Goal: Transaction & Acquisition: Purchase product/service

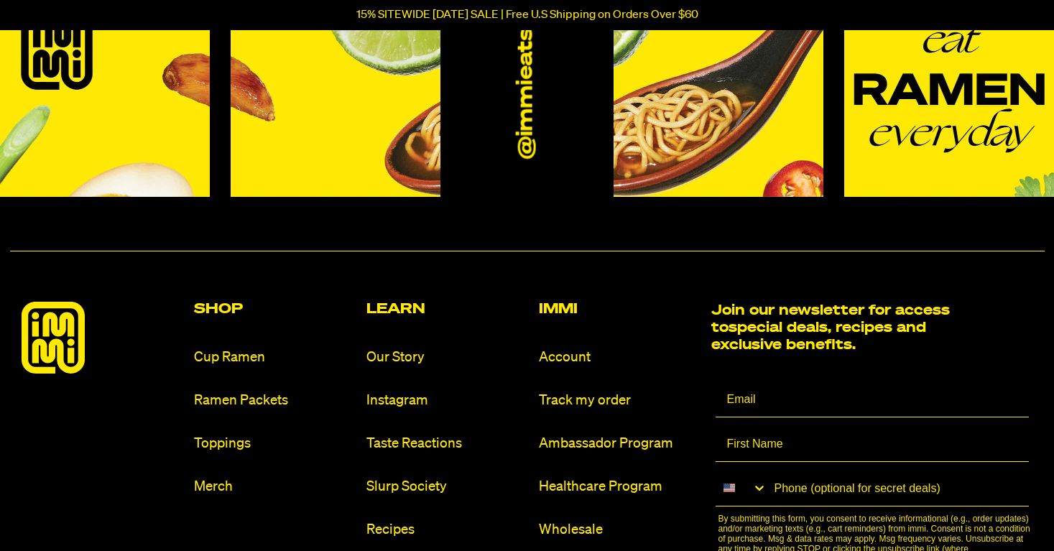
scroll to position [6494, 0]
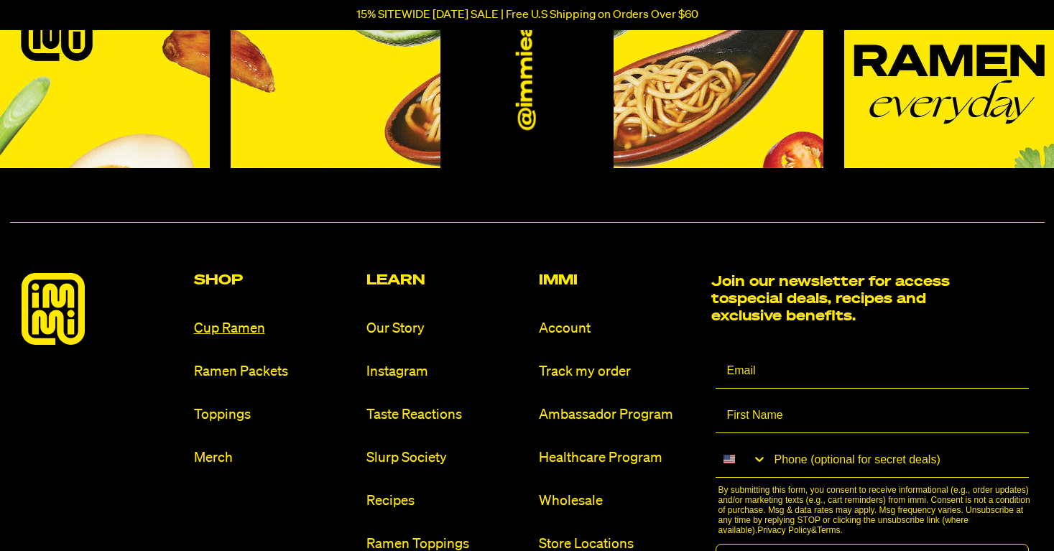
click at [261, 320] on link "Cup Ramen" at bounding box center [274, 328] width 161 height 19
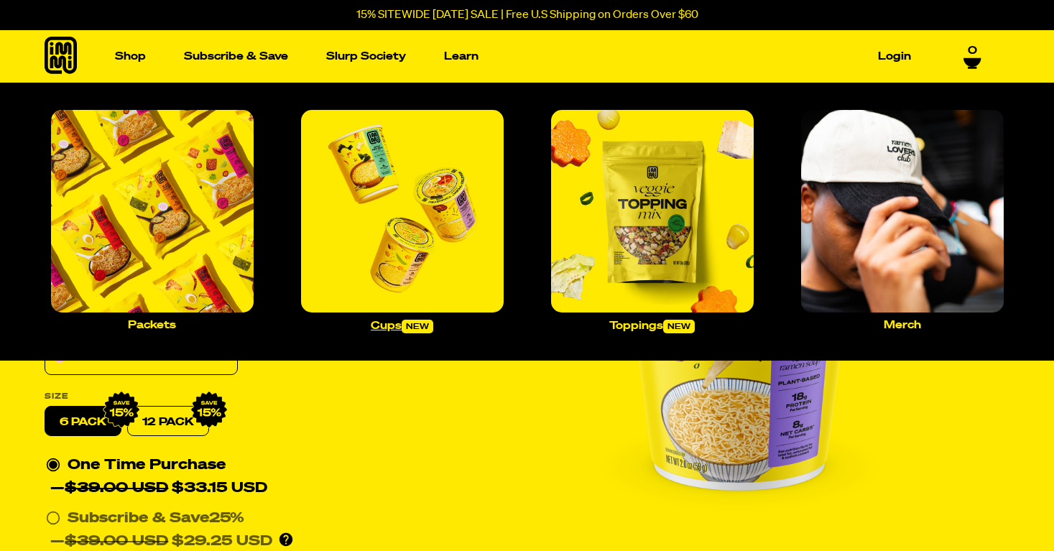
click at [422, 325] on span "new" at bounding box center [418, 327] width 32 height 14
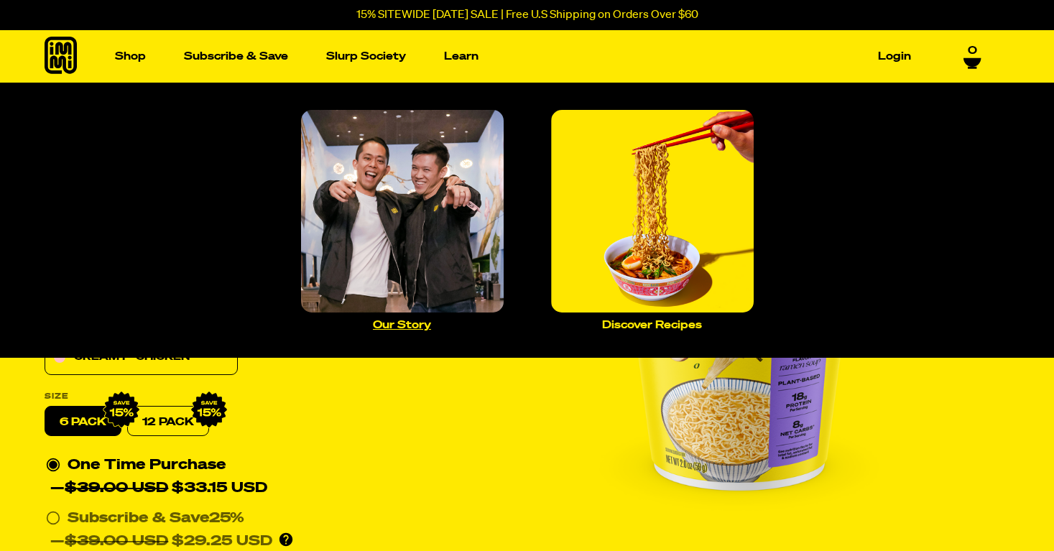
click at [399, 328] on p "Our Story" at bounding box center [402, 325] width 58 height 11
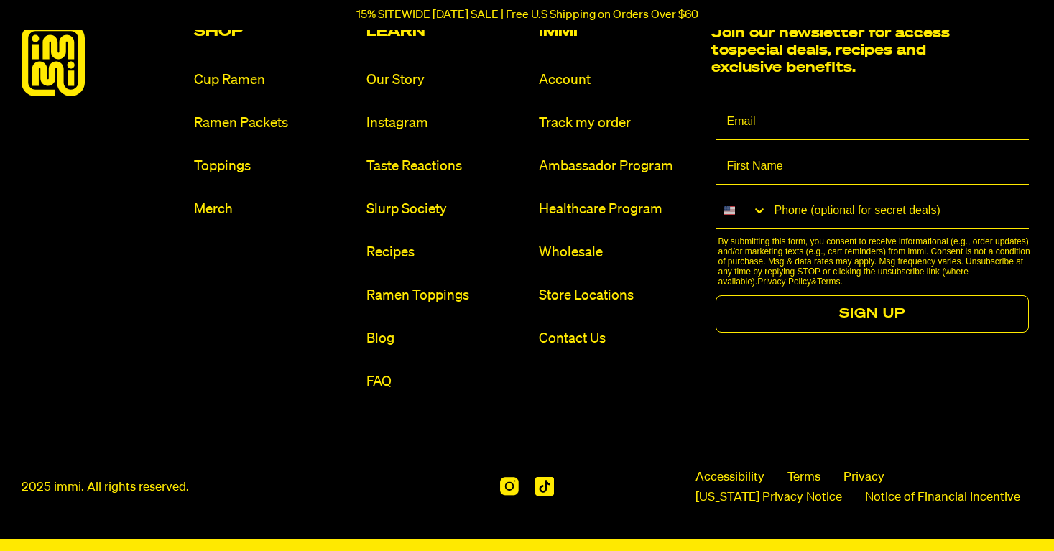
scroll to position [1649, 0]
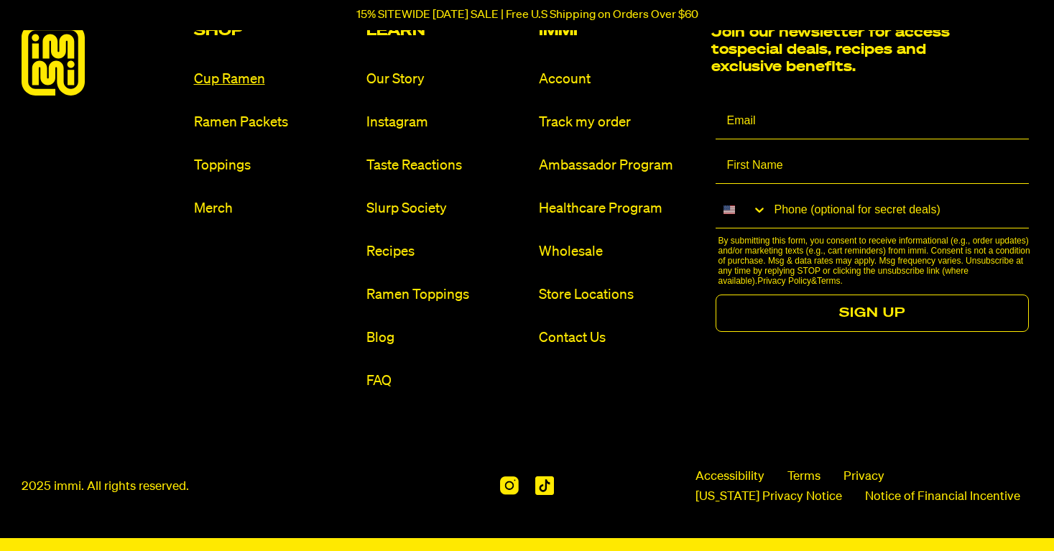
click at [235, 78] on link "Cup Ramen" at bounding box center [274, 79] width 161 height 19
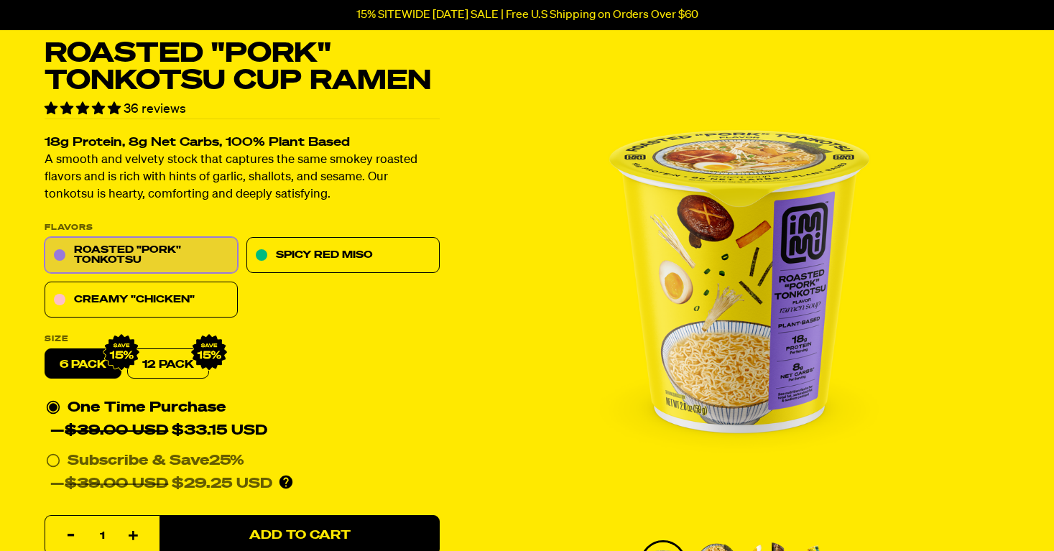
scroll to position [115, 0]
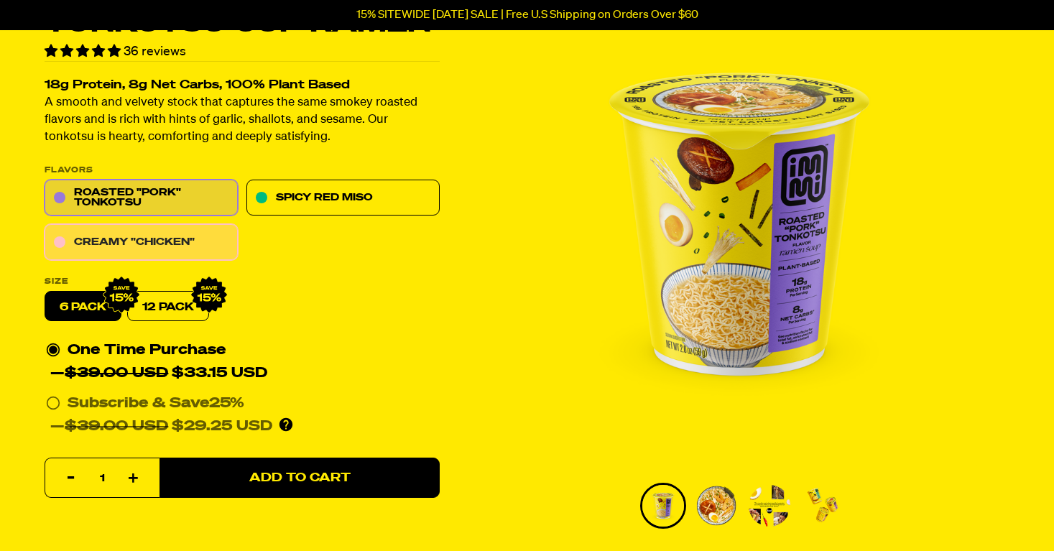
click at [126, 246] on link "Creamy "Chicken"" at bounding box center [141, 243] width 193 height 36
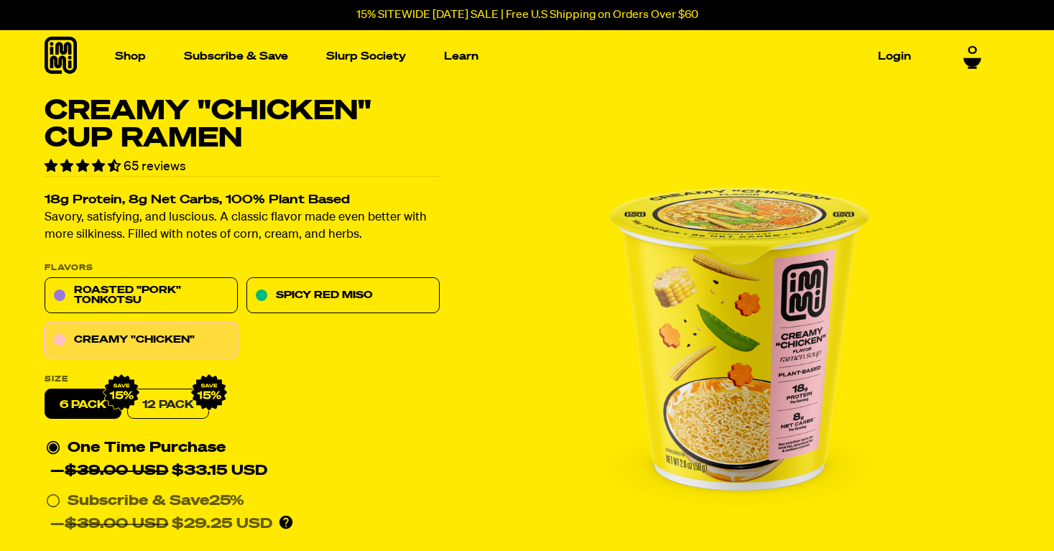
click at [172, 402] on link "12 Pack" at bounding box center [168, 404] width 82 height 30
radio input "false"
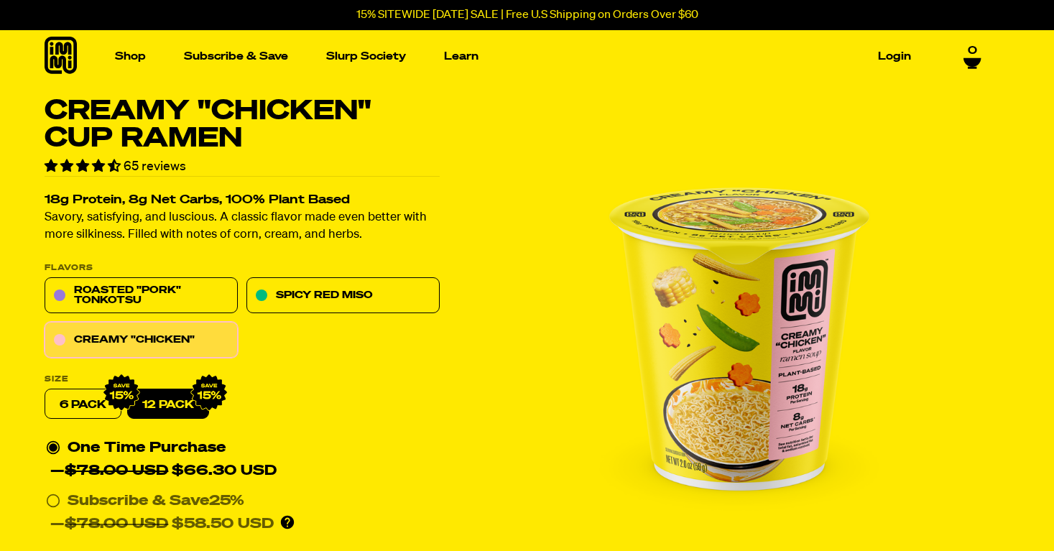
click at [172, 402] on link "12 Pack" at bounding box center [168, 404] width 82 height 30
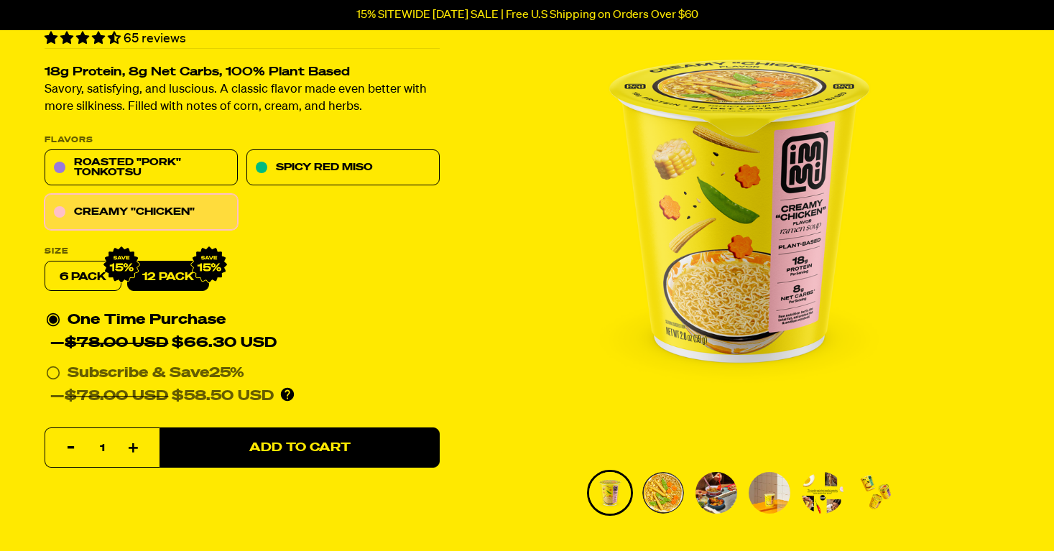
scroll to position [144, 0]
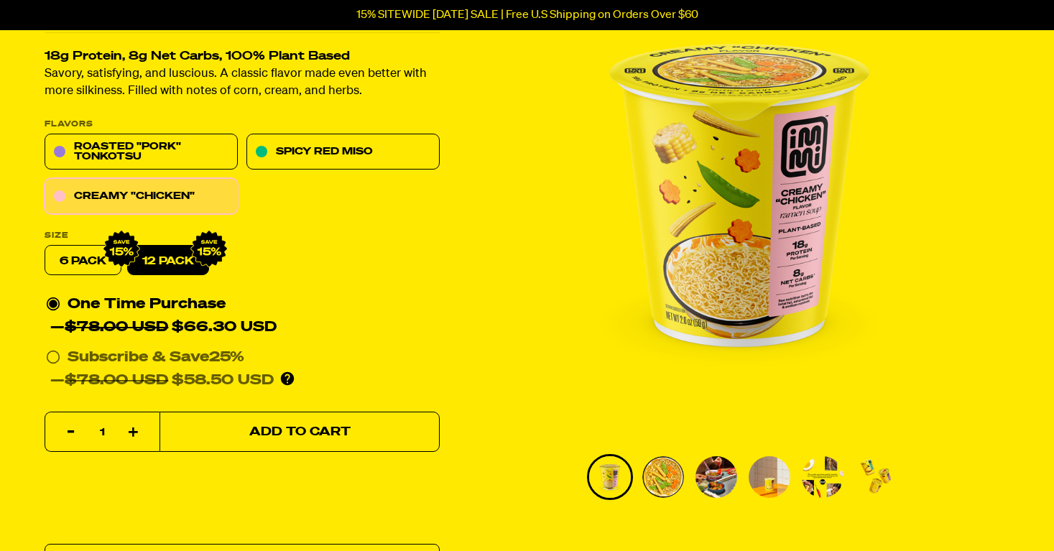
click at [346, 433] on span "Add to Cart" at bounding box center [299, 432] width 101 height 12
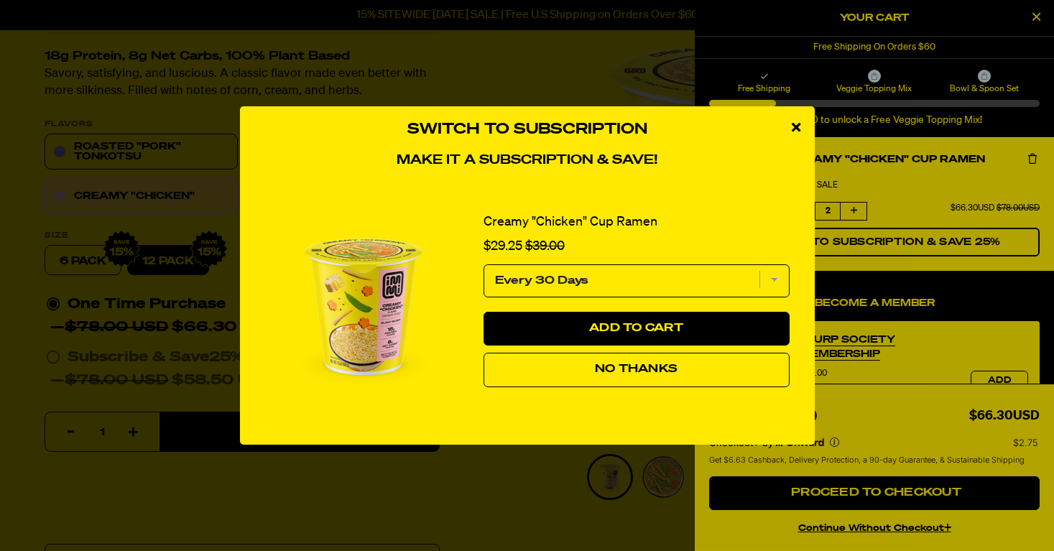
click at [706, 368] on button "No Thanks" at bounding box center [636, 370] width 306 height 34
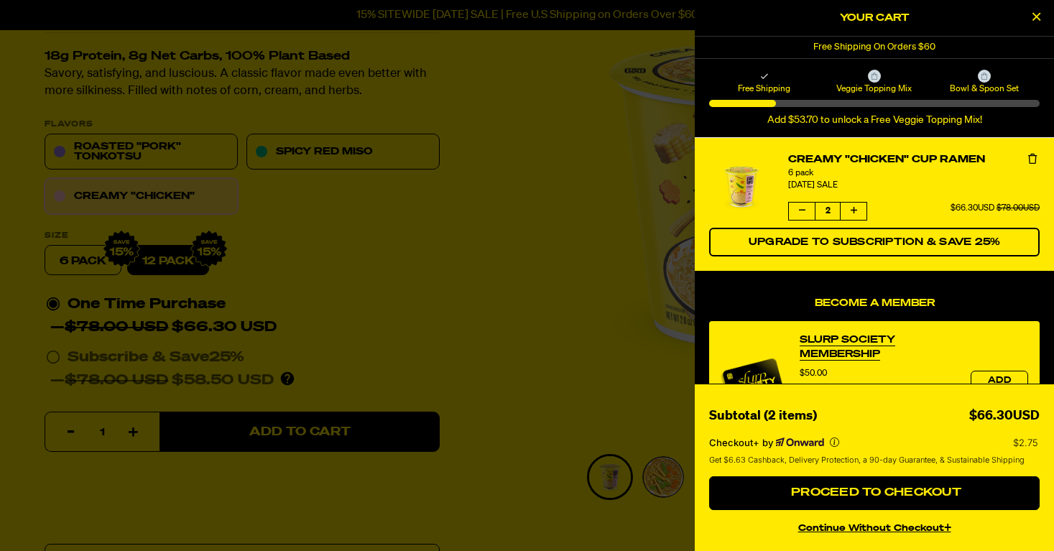
click at [642, 261] on div at bounding box center [527, 275] width 1054 height 551
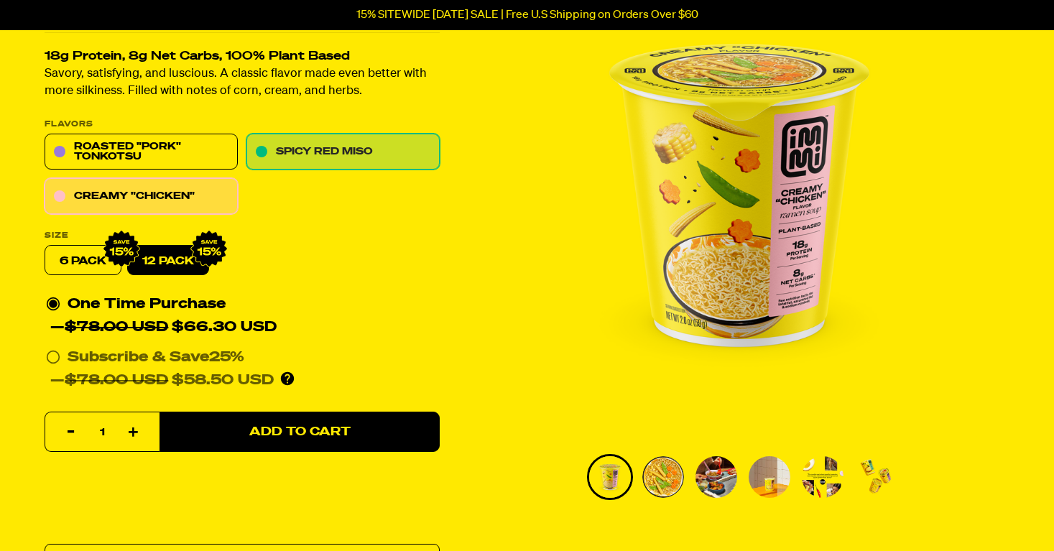
click at [350, 153] on link "Spicy Red Miso" at bounding box center [342, 152] width 193 height 36
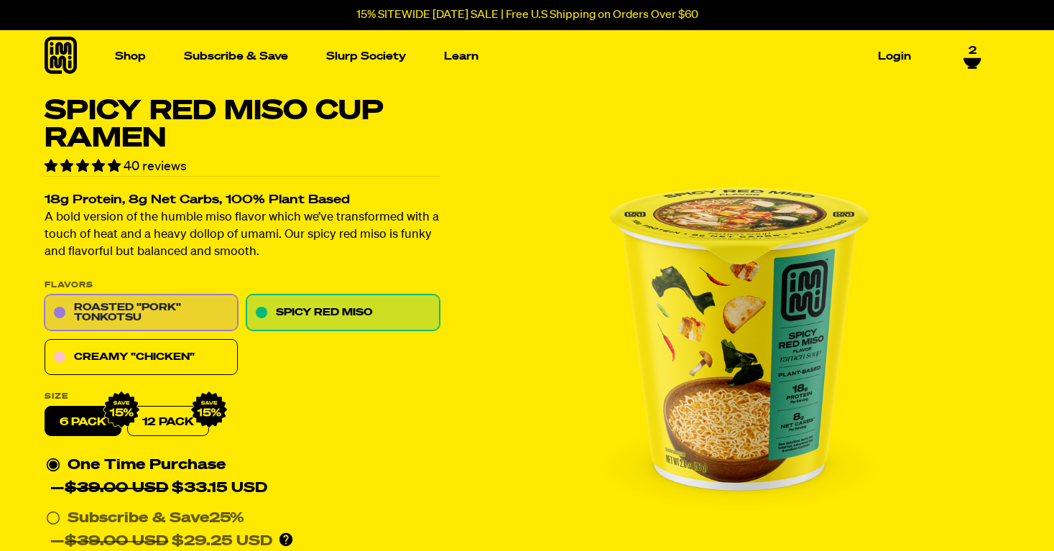
click at [175, 298] on link "Roasted "Pork" Tonkotsu" at bounding box center [141, 313] width 193 height 36
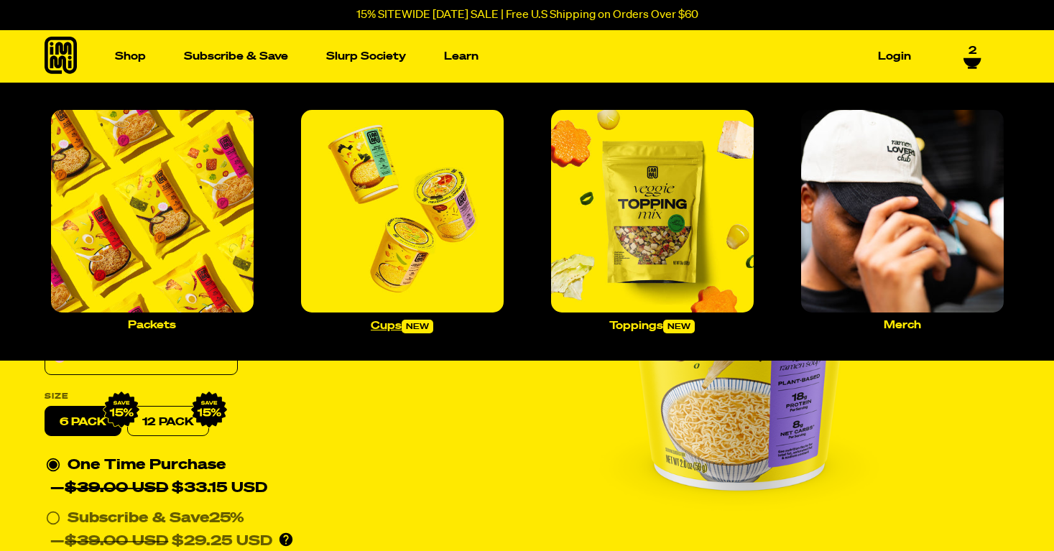
click at [404, 288] on img "Main navigation" at bounding box center [402, 211] width 203 height 203
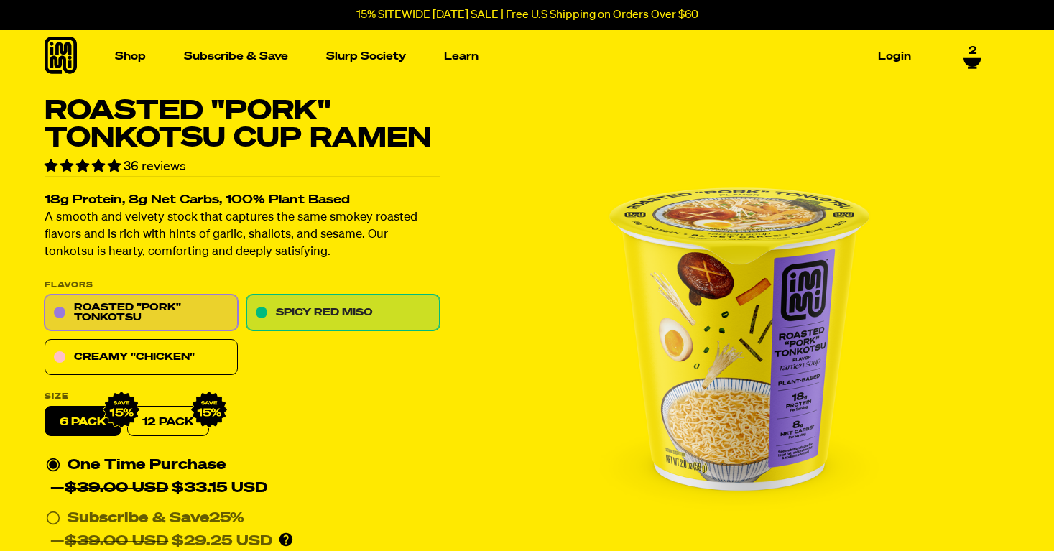
click at [325, 312] on link "Spicy Red Miso" at bounding box center [342, 313] width 193 height 36
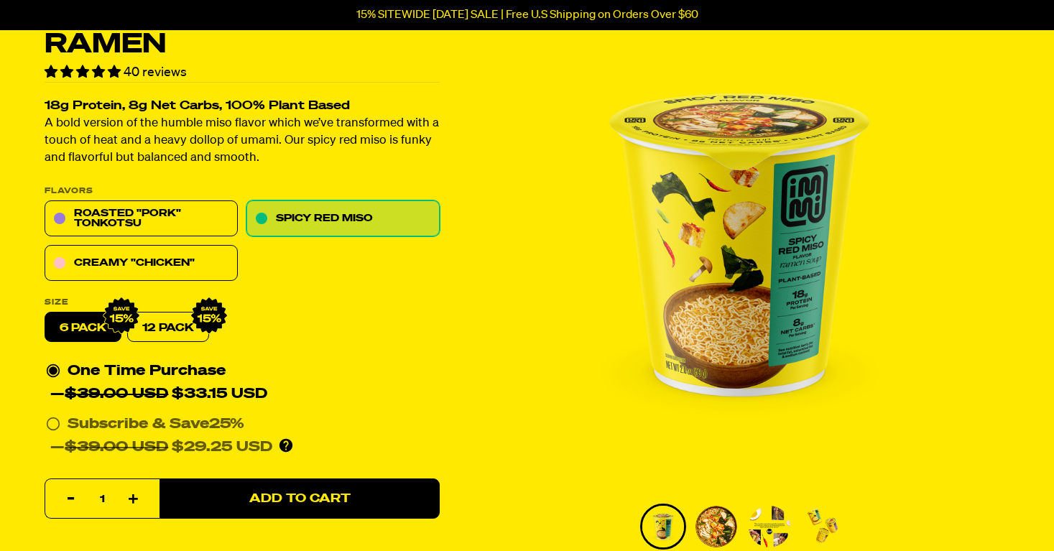
scroll to position [115, 0]
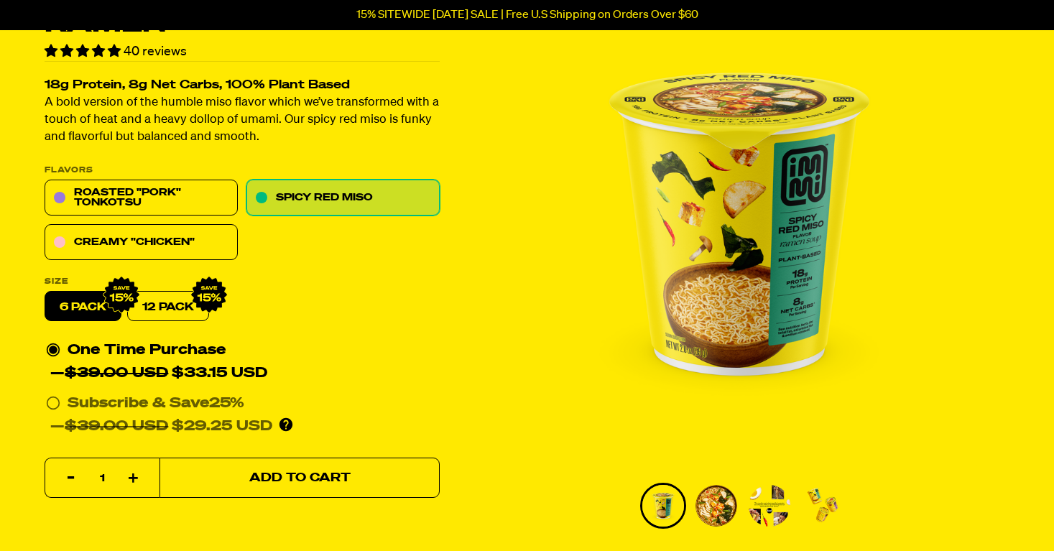
click at [316, 479] on span "Add to Cart" at bounding box center [299, 478] width 101 height 12
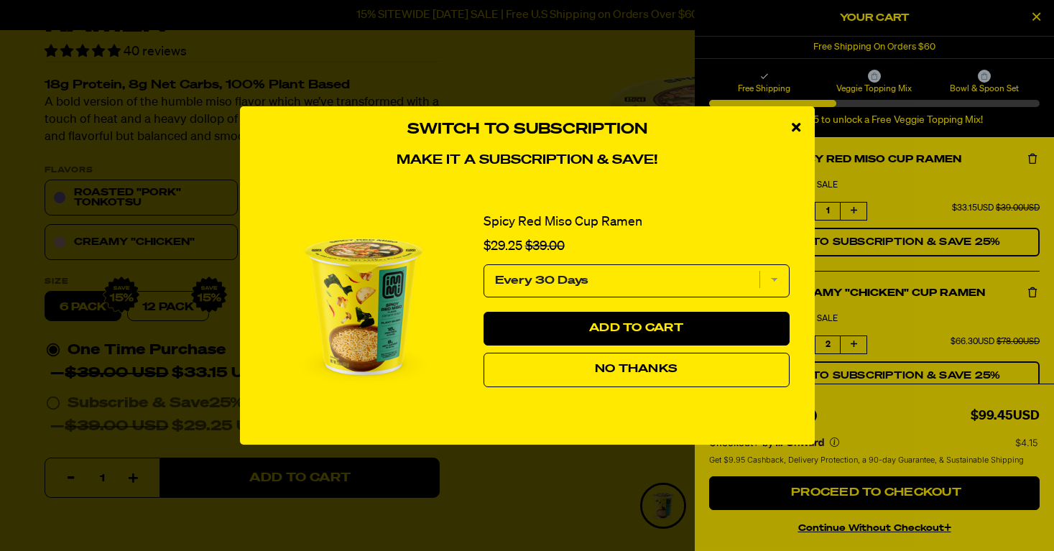
click at [659, 367] on span "No Thanks" at bounding box center [636, 368] width 83 height 11
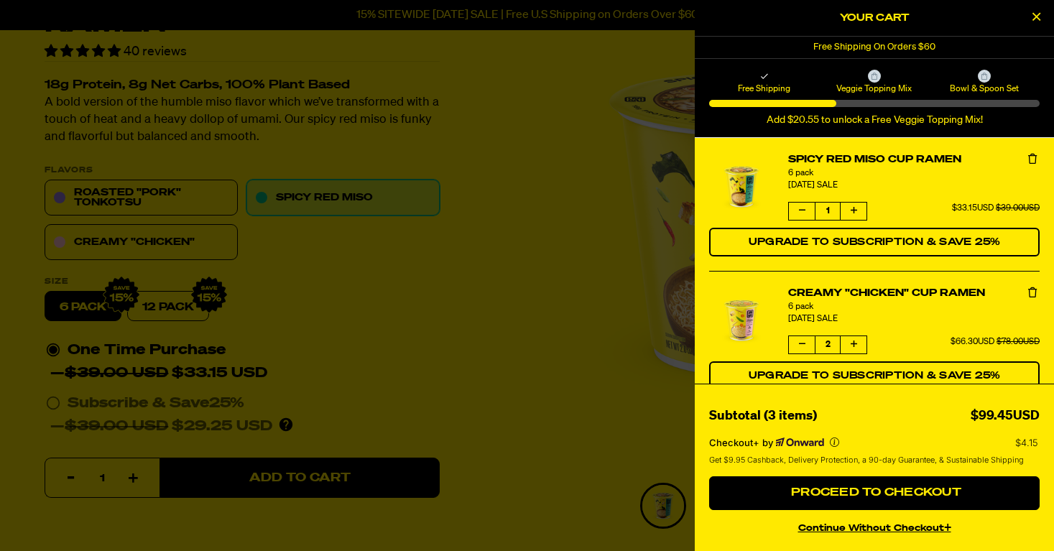
click at [804, 343] on icon "product" at bounding box center [802, 344] width 6 height 9
click at [613, 325] on div at bounding box center [527, 275] width 1054 height 551
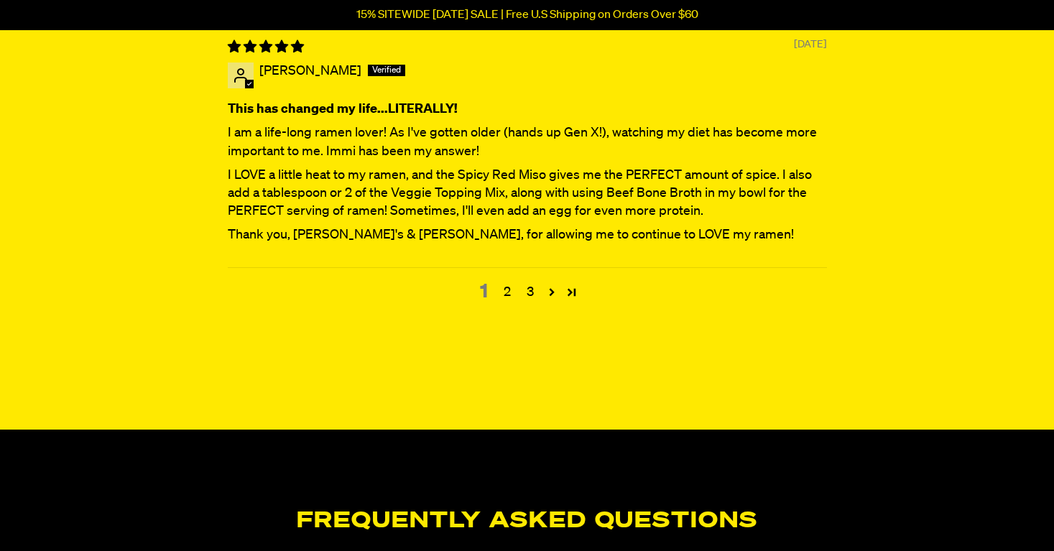
scroll to position [5316, 0]
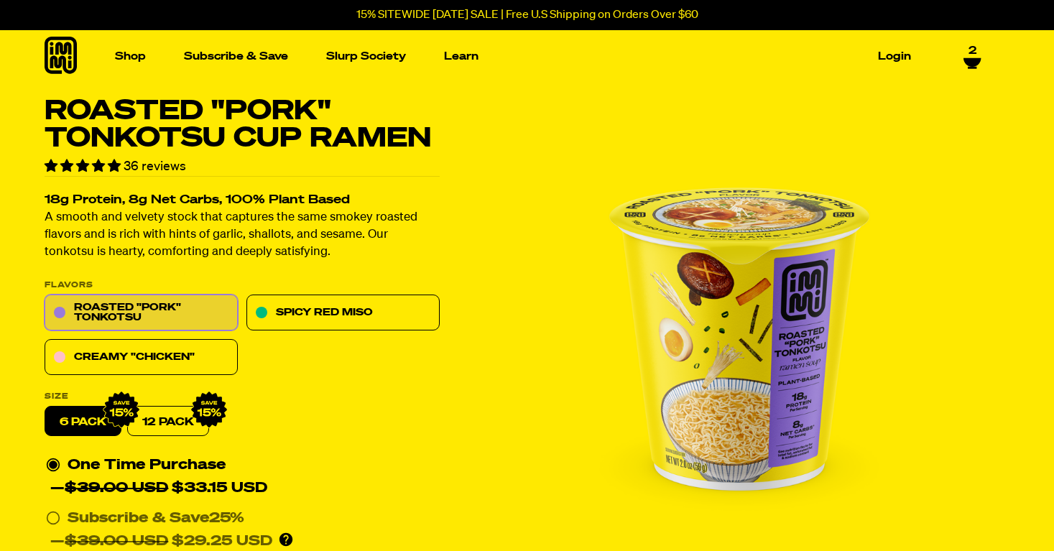
click at [935, 214] on img "1 of 4" at bounding box center [739, 339] width 483 height 483
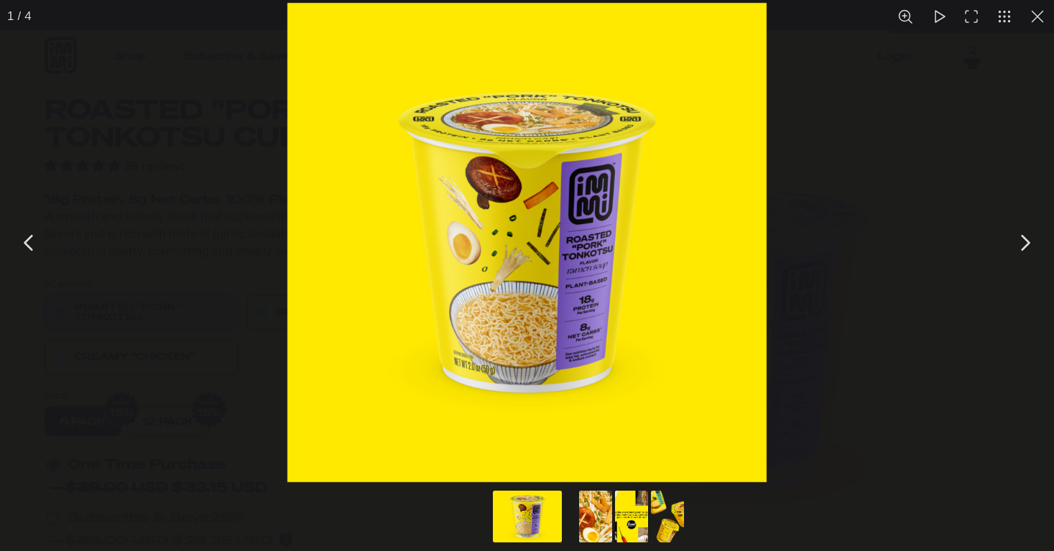
click at [1039, 14] on button "You can close this modal content with the ESC key" at bounding box center [1037, 16] width 33 height 33
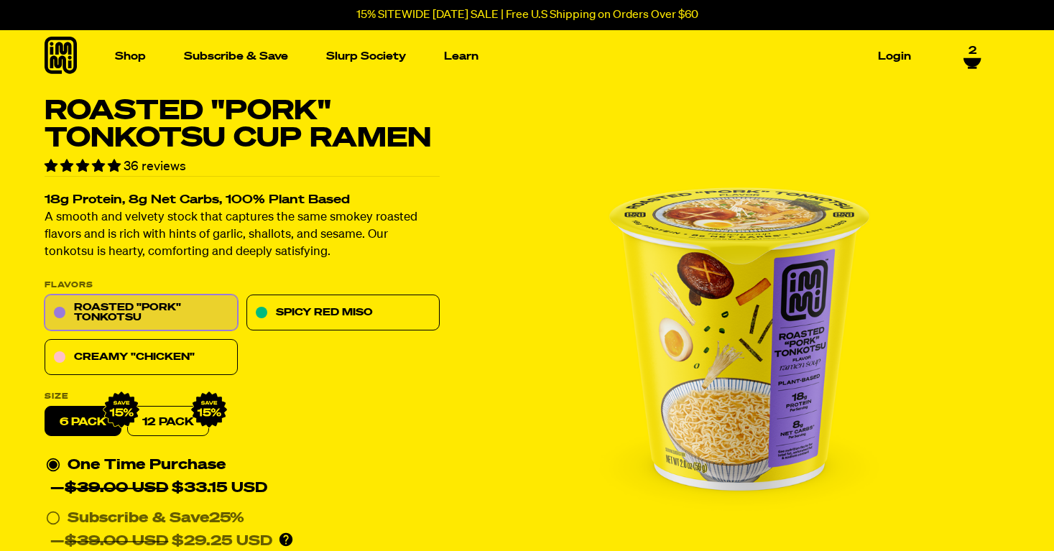
click at [973, 58] on icon at bounding box center [971, 62] width 17 height 9
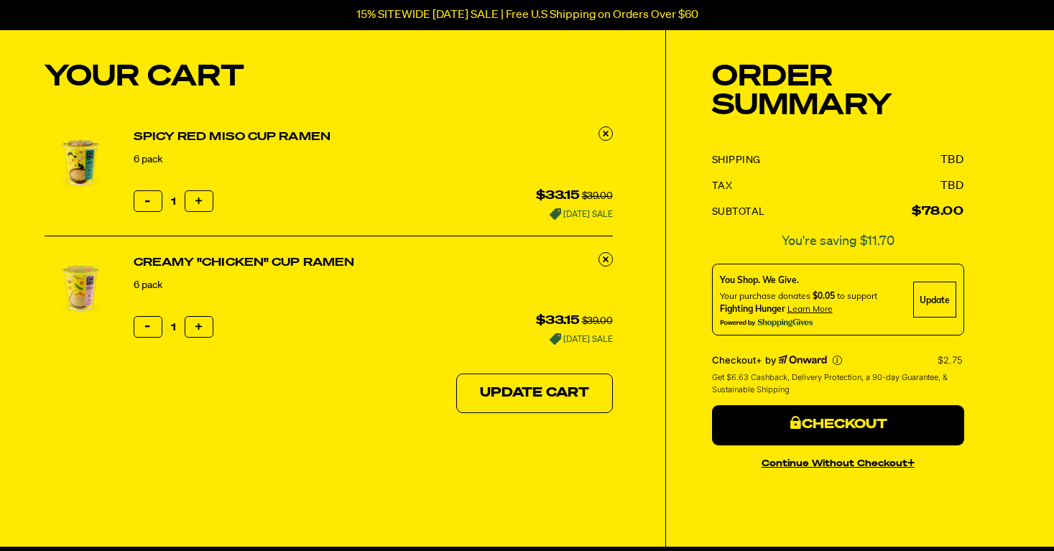
scroll to position [86, 0]
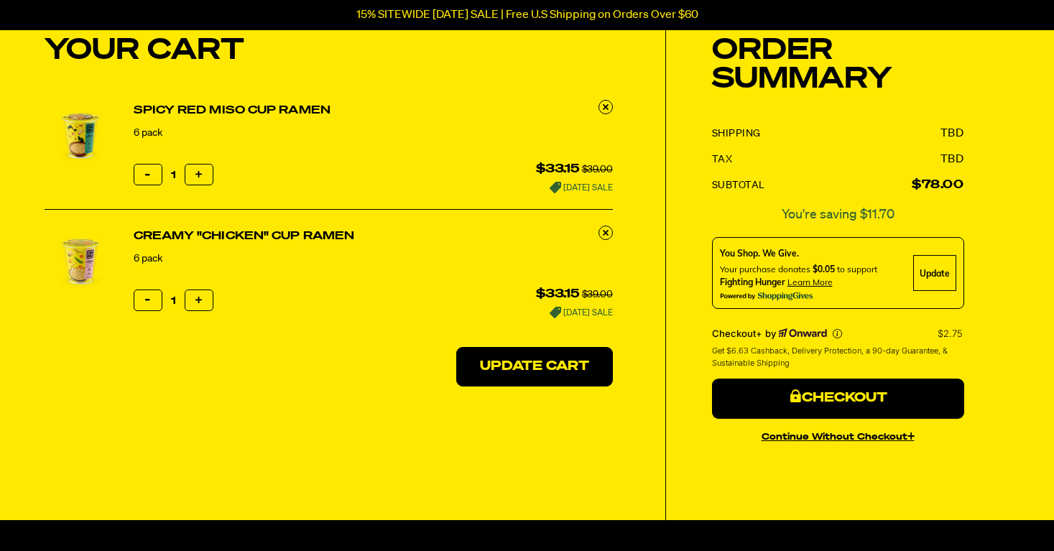
click at [516, 365] on button "Update Cart" at bounding box center [534, 367] width 157 height 40
